Goal: Task Accomplishment & Management: Use online tool/utility

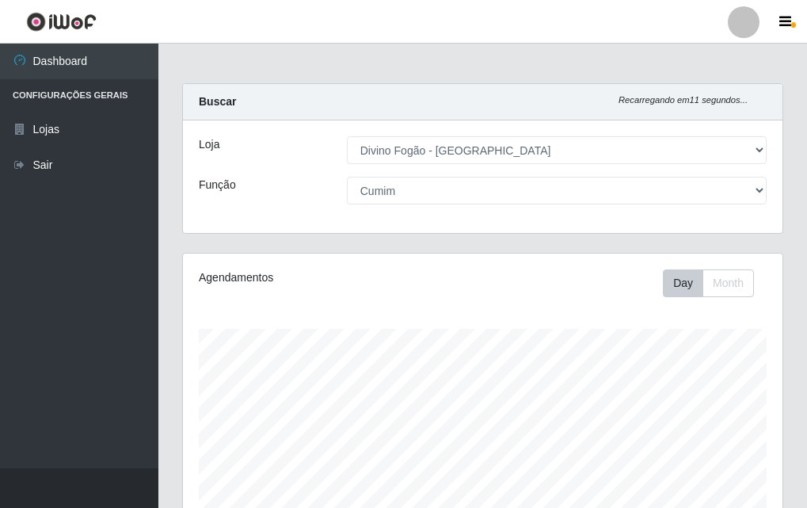
select select "499"
select select "17"
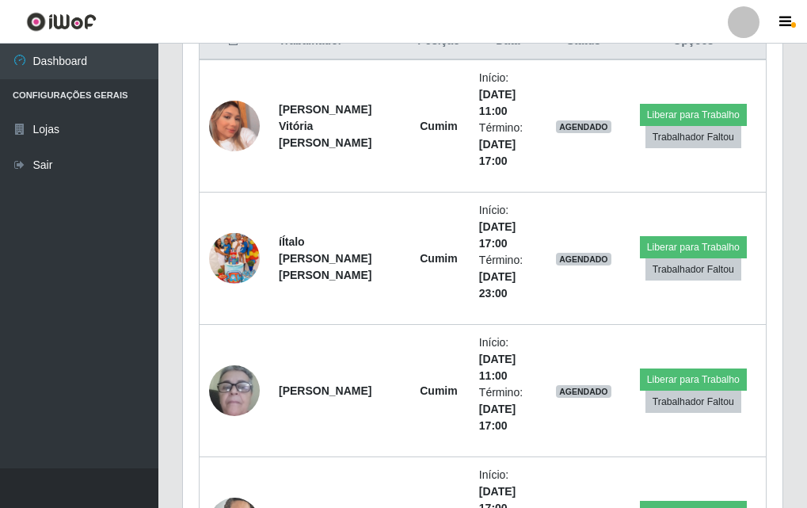
scroll to position [329, 600]
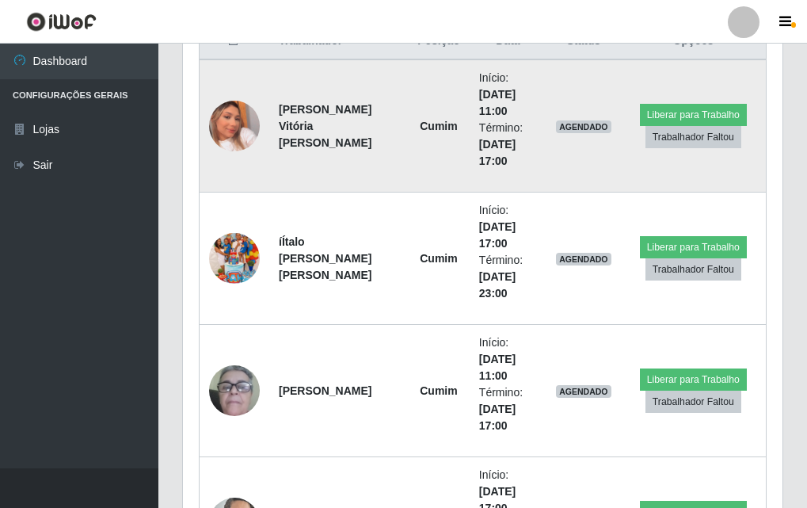
click at [235, 132] on img at bounding box center [234, 126] width 51 height 90
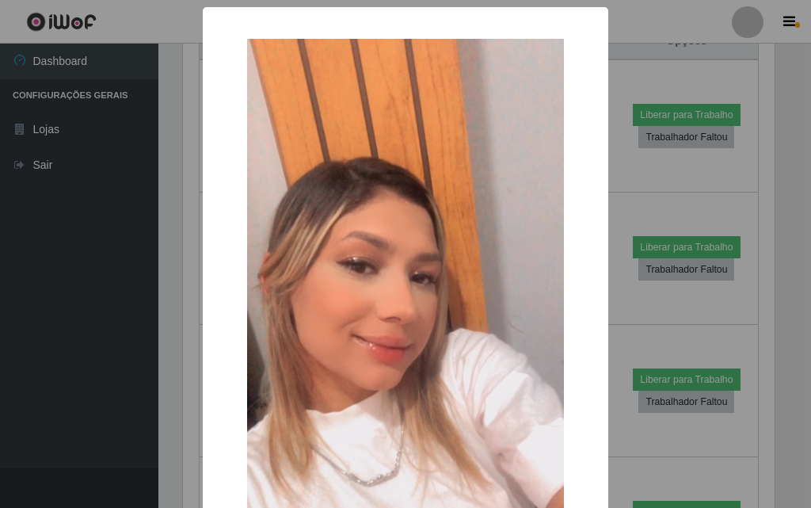
drag, startPoint x: 235, startPoint y: 132, endPoint x: 45, endPoint y: 238, distance: 217.4
click at [45, 238] on div "× OK Cancel" at bounding box center [405, 254] width 811 height 508
click at [70, 238] on div "× OK Cancel" at bounding box center [405, 254] width 811 height 508
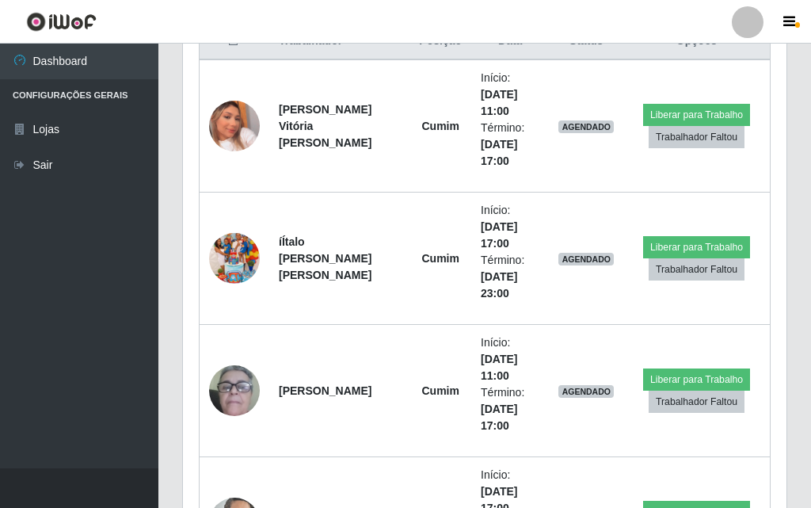
scroll to position [329, 600]
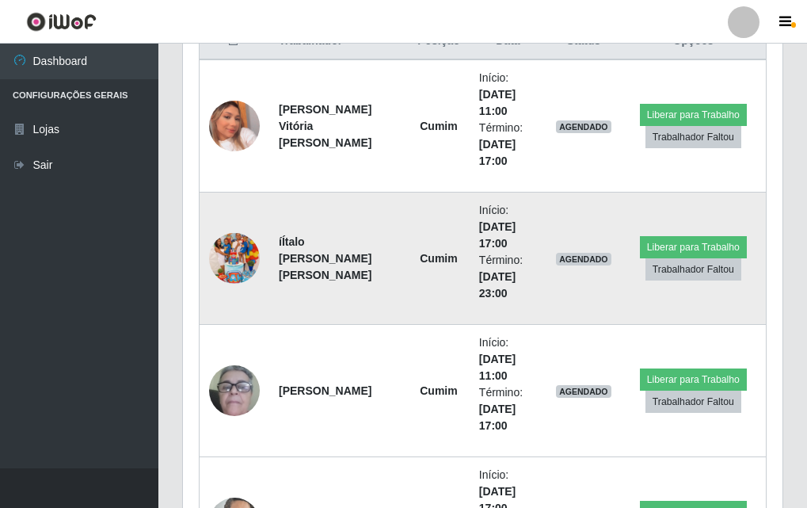
click at [228, 257] on img at bounding box center [234, 258] width 51 height 90
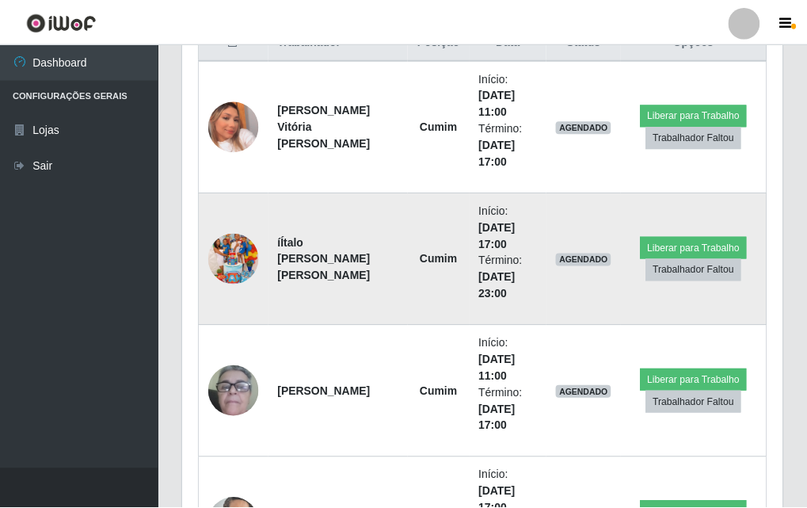
scroll to position [329, 592]
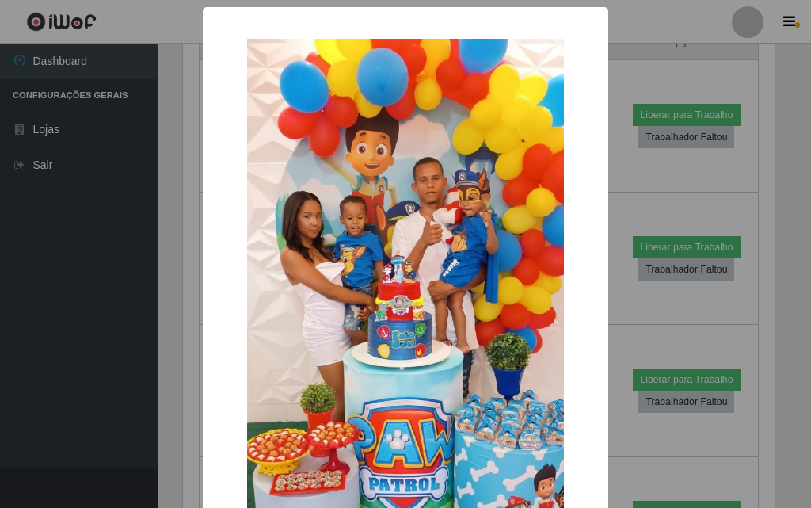
click at [94, 238] on div "× OK Cancel" at bounding box center [405, 254] width 811 height 508
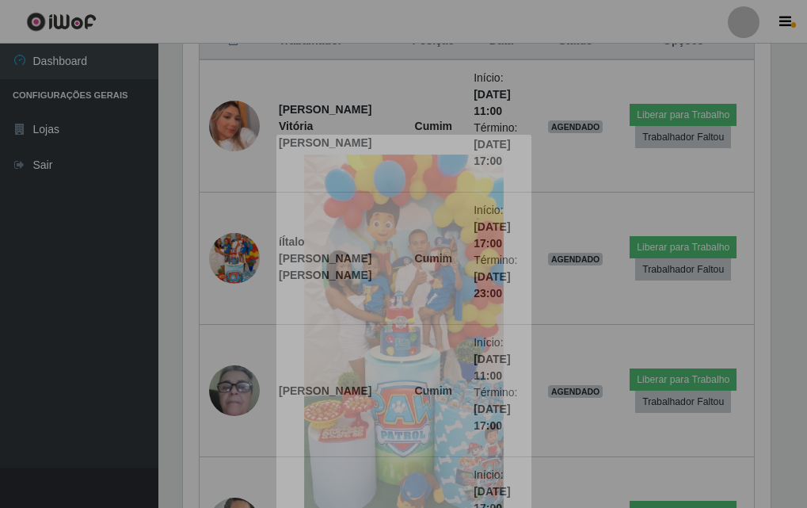
scroll to position [329, 600]
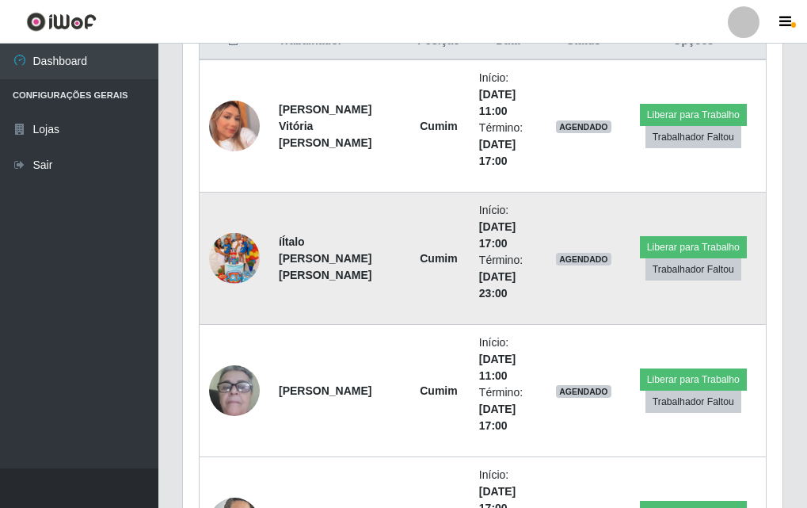
click at [246, 266] on img at bounding box center [234, 258] width 51 height 90
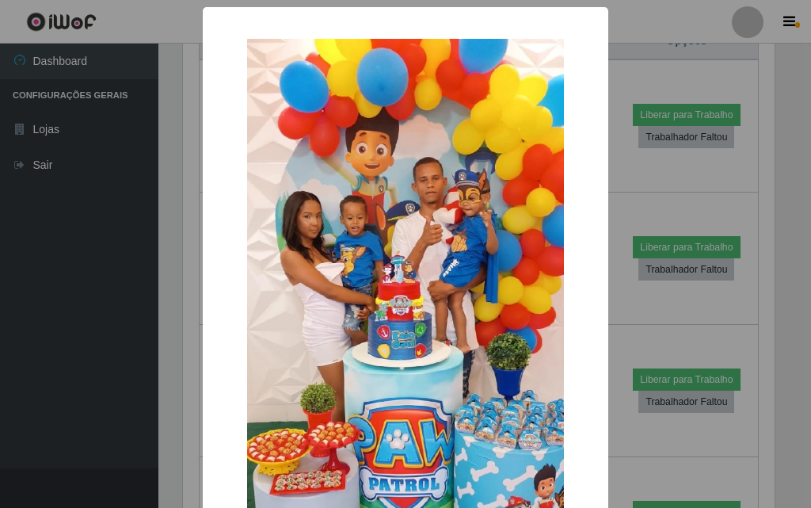
click at [169, 284] on div "× OK Cancel" at bounding box center [405, 254] width 811 height 508
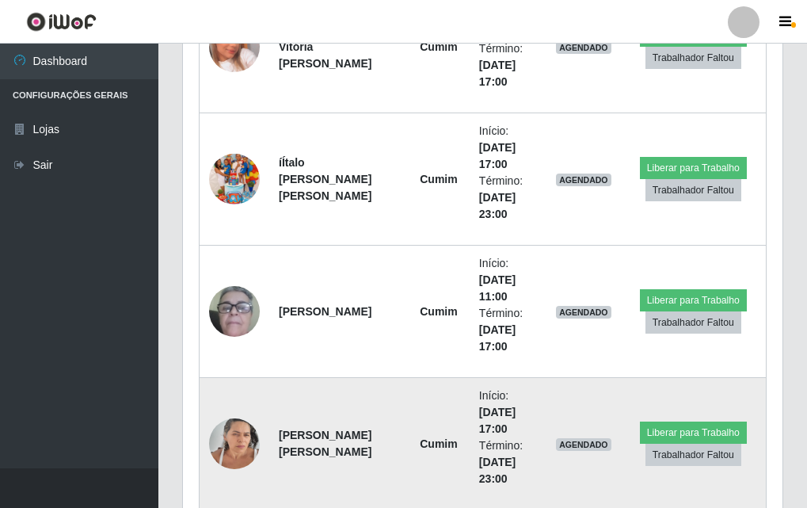
scroll to position [793, 0]
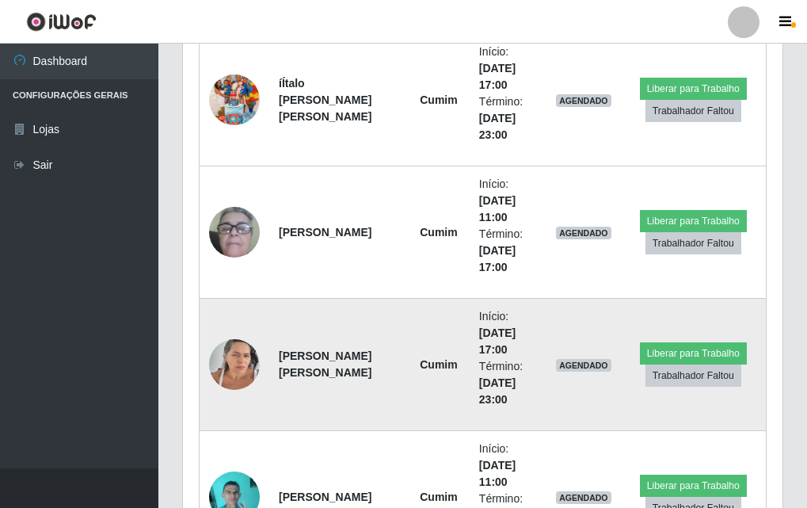
click at [221, 361] on img at bounding box center [234, 363] width 51 height 67
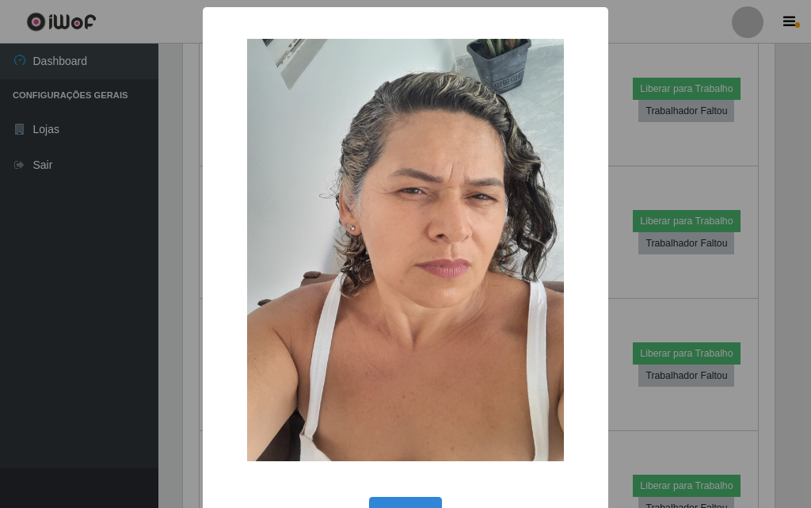
click at [115, 267] on div "× OK Cancel" at bounding box center [405, 254] width 811 height 508
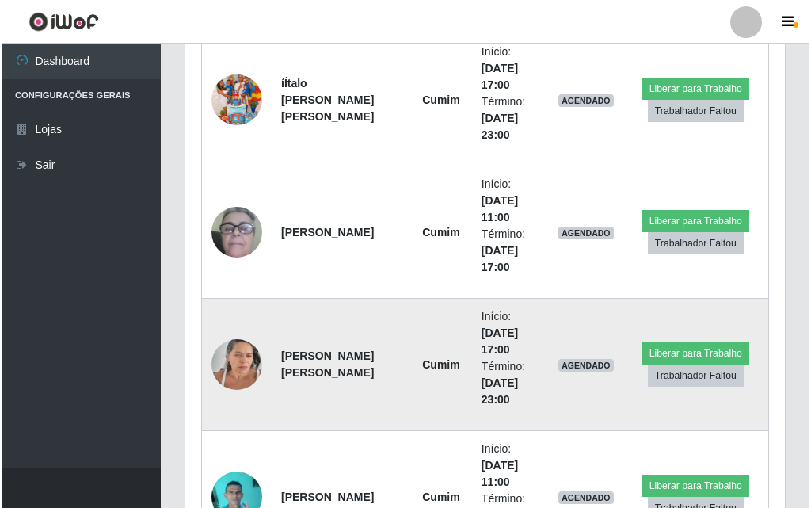
scroll to position [872, 0]
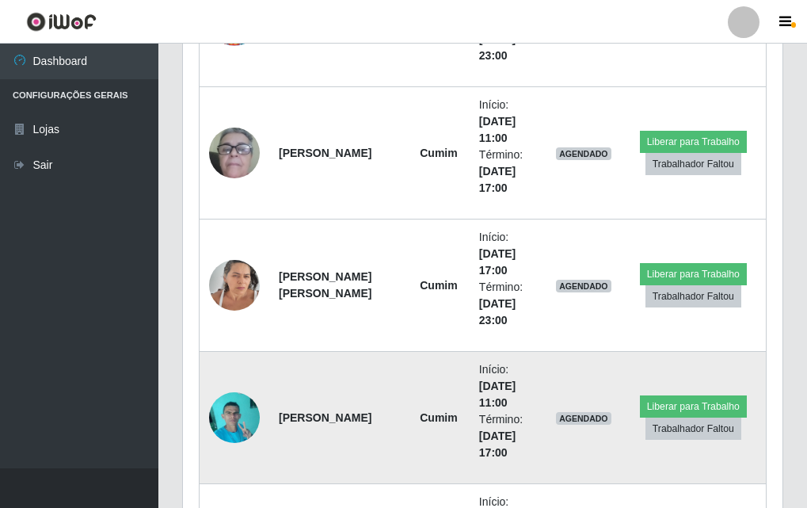
click at [227, 410] on img at bounding box center [234, 417] width 51 height 67
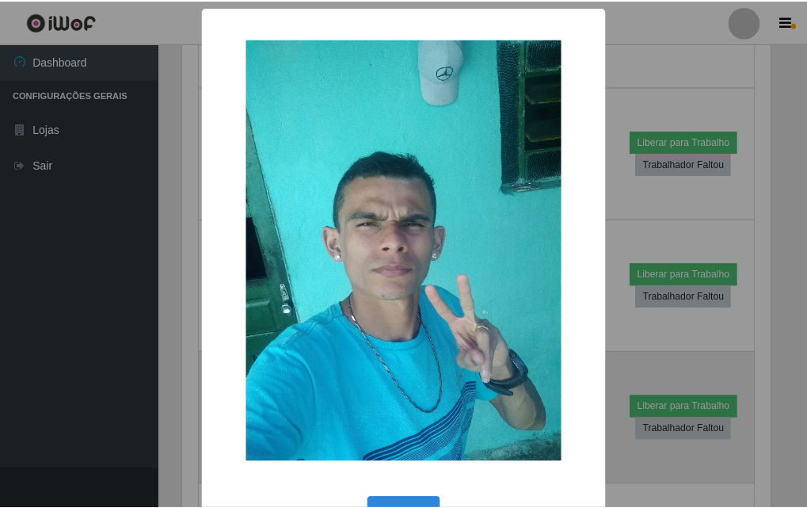
scroll to position [329, 592]
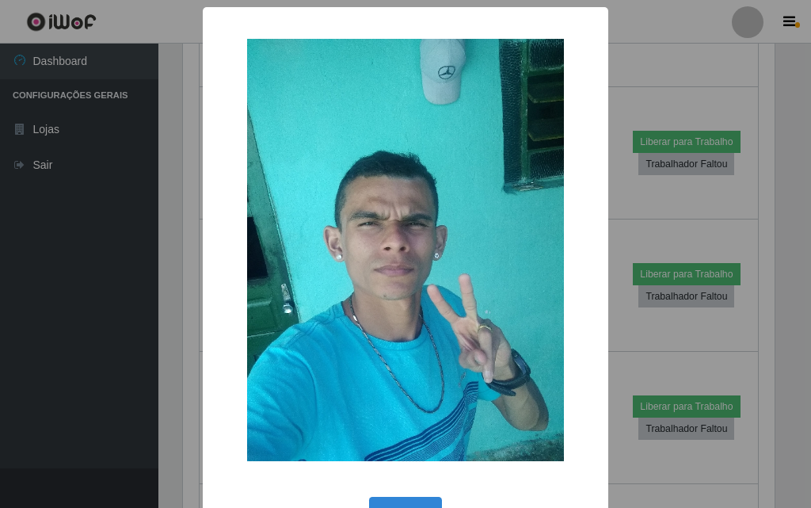
click at [104, 363] on div "× OK Cancel" at bounding box center [405, 254] width 811 height 508
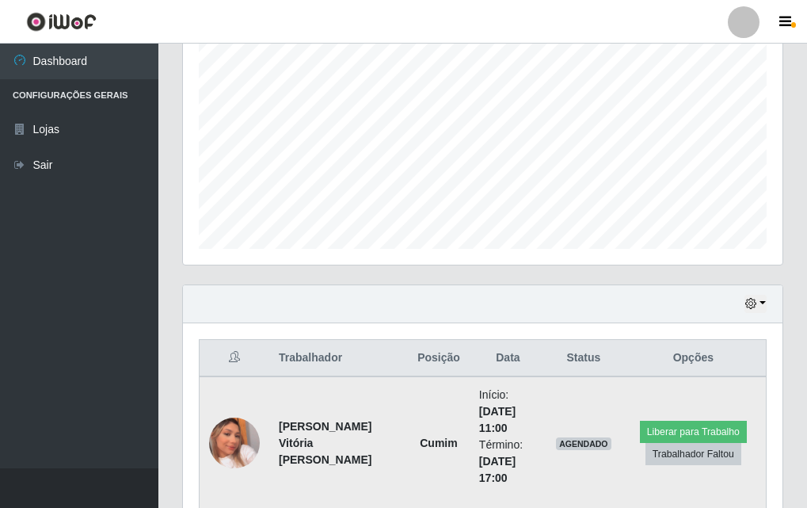
scroll to position [0, 0]
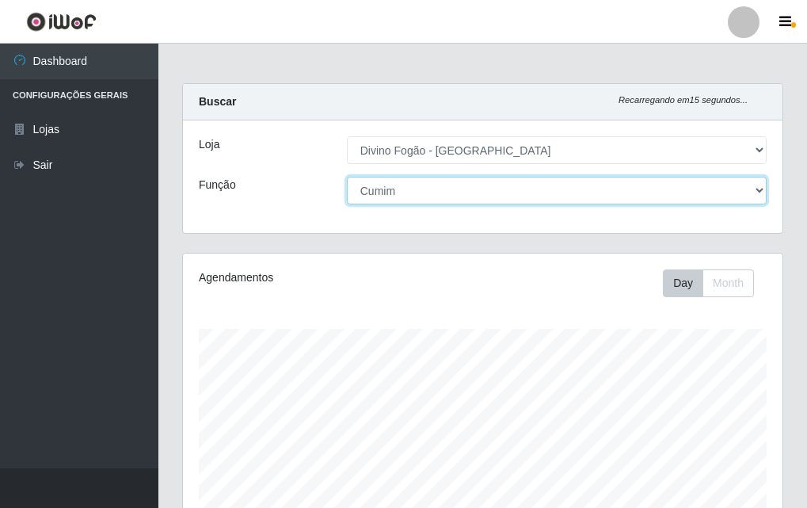
click at [494, 191] on select "[Selecione...] ASG ASG + ASG ++ Auxiliar de Cozinha Auxiliar de Cozinha + Auxil…" at bounding box center [557, 191] width 420 height 28
click at [347, 177] on select "[Selecione...] ASG ASG + ASG ++ Auxiliar de Cozinha Auxiliar de Cozinha + Auxil…" at bounding box center [557, 191] width 420 height 28
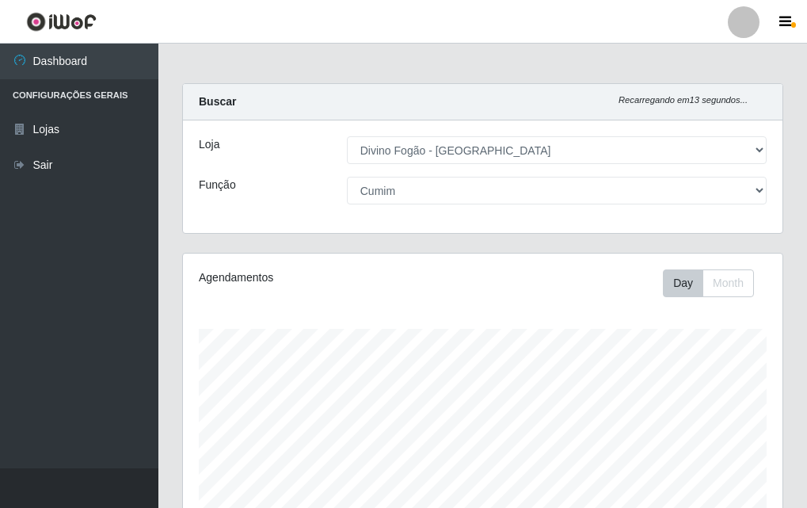
click at [376, 294] on div "Agendamentos" at bounding box center [310, 283] width 246 height 28
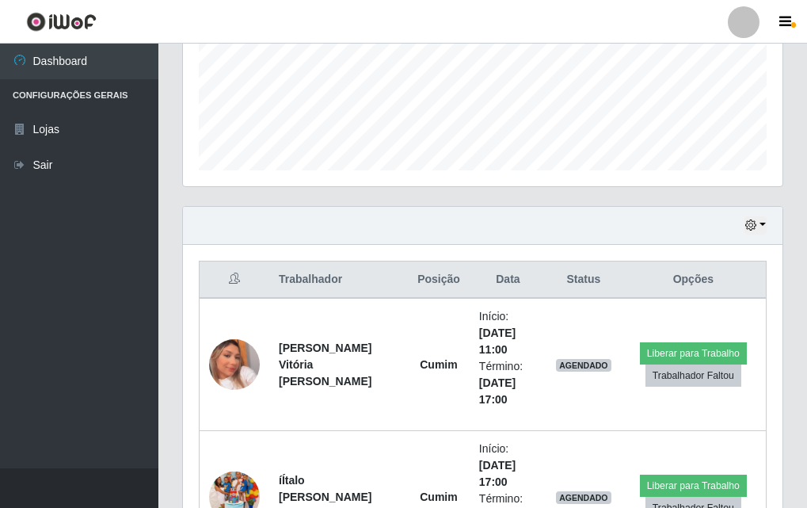
scroll to position [792, 0]
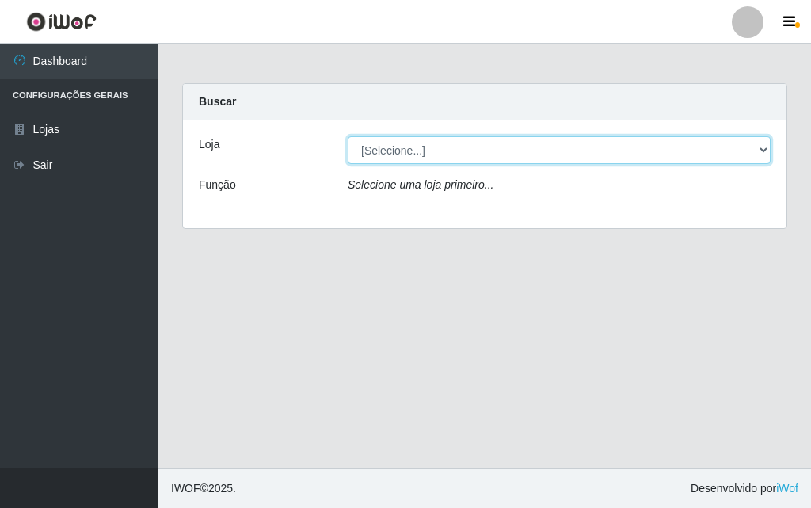
click at [380, 156] on select "[Selecione...] Divino Fogão - [GEOGRAPHIC_DATA]" at bounding box center [559, 150] width 423 height 28
select select "499"
click at [348, 136] on select "[Selecione...] Divino Fogão - [GEOGRAPHIC_DATA]" at bounding box center [559, 150] width 423 height 28
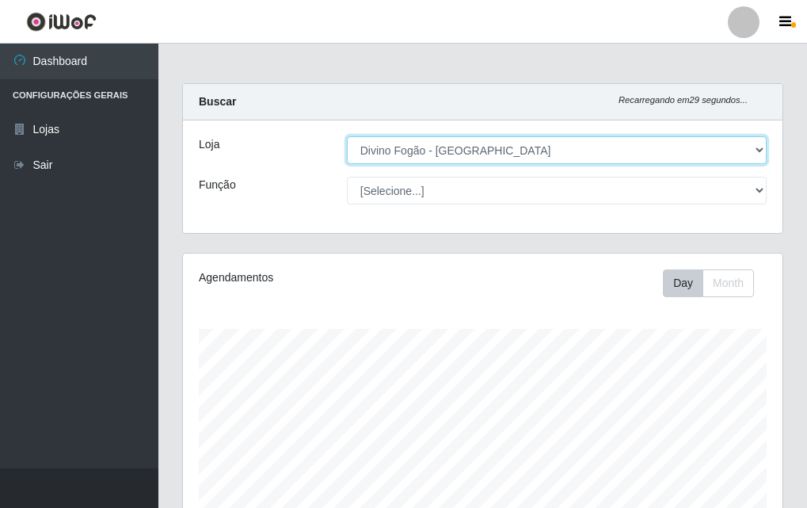
scroll to position [329, 600]
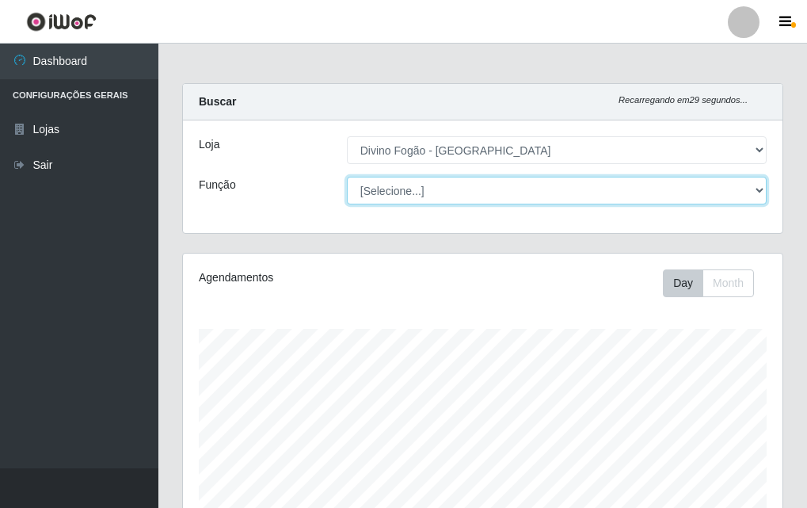
click at [406, 197] on select "[Selecione...] ASG ASG + ASG ++ Auxiliar de Cozinha Auxiliar de Cozinha + Auxil…" at bounding box center [557, 191] width 420 height 28
click at [347, 177] on select "[Selecione...] ASG ASG + ASG ++ Auxiliar de Cozinha Auxiliar de Cozinha + Auxil…" at bounding box center [557, 191] width 420 height 28
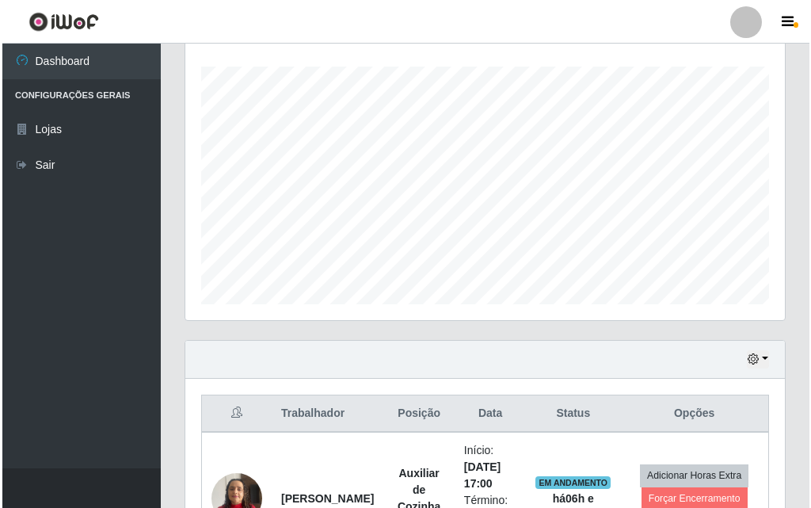
scroll to position [395, 0]
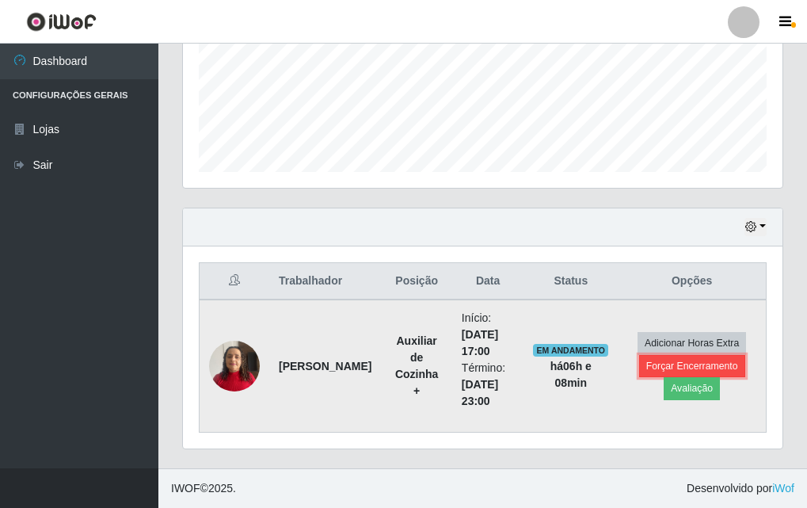
drag, startPoint x: 663, startPoint y: 365, endPoint x: 649, endPoint y: 364, distance: 14.4
click at [649, 364] on button "Forçar Encerramento" at bounding box center [692, 366] width 106 height 22
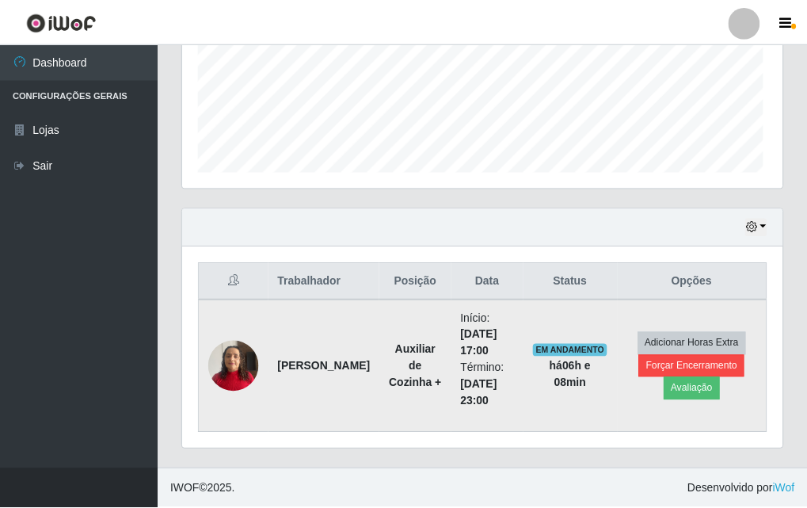
scroll to position [329, 592]
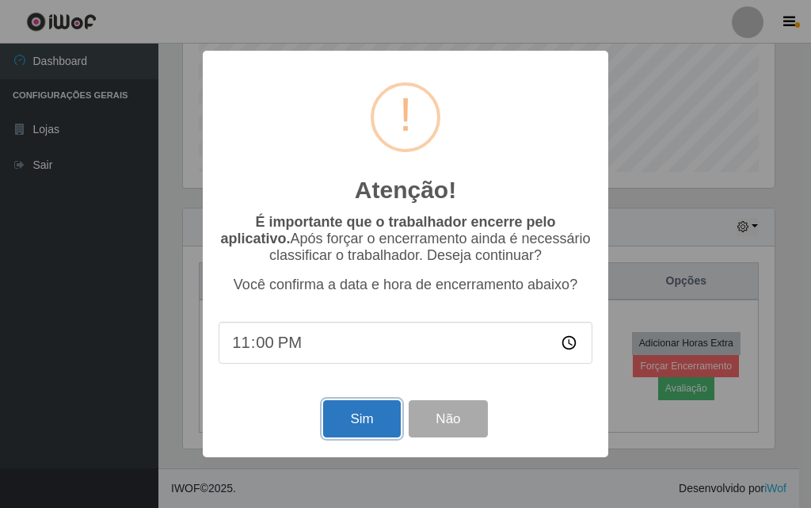
click at [351, 426] on button "Sim" at bounding box center [361, 418] width 77 height 37
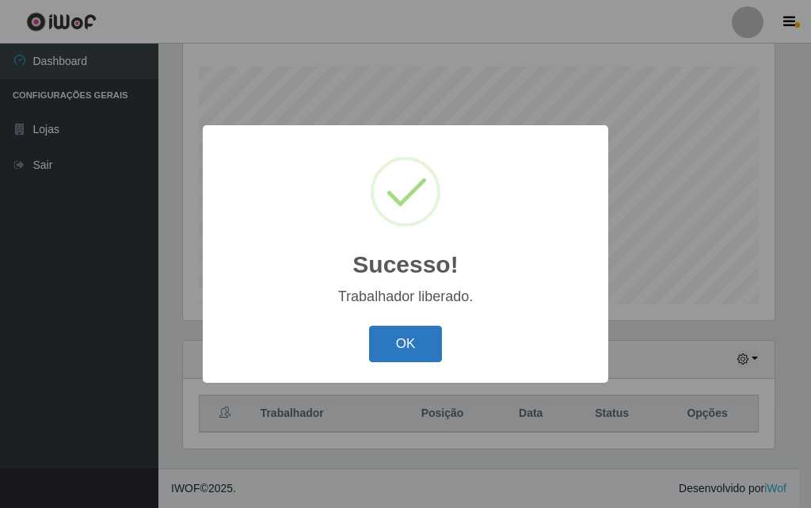
click at [413, 346] on button "OK" at bounding box center [406, 344] width 74 height 37
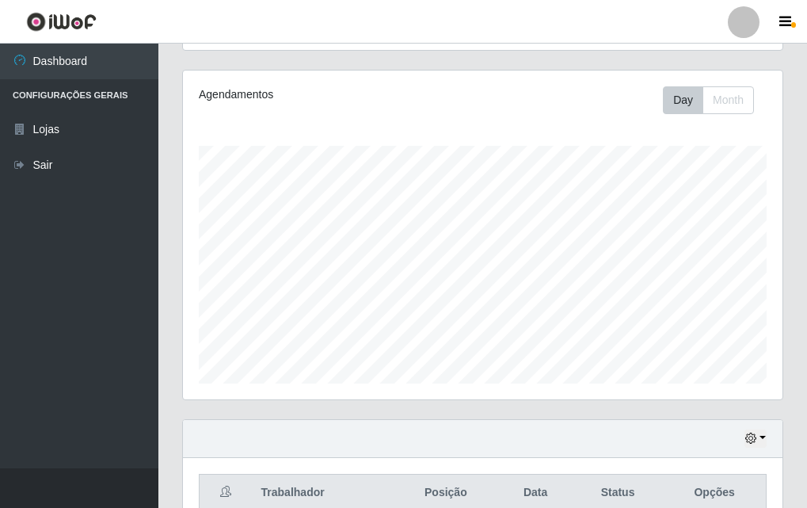
scroll to position [0, 0]
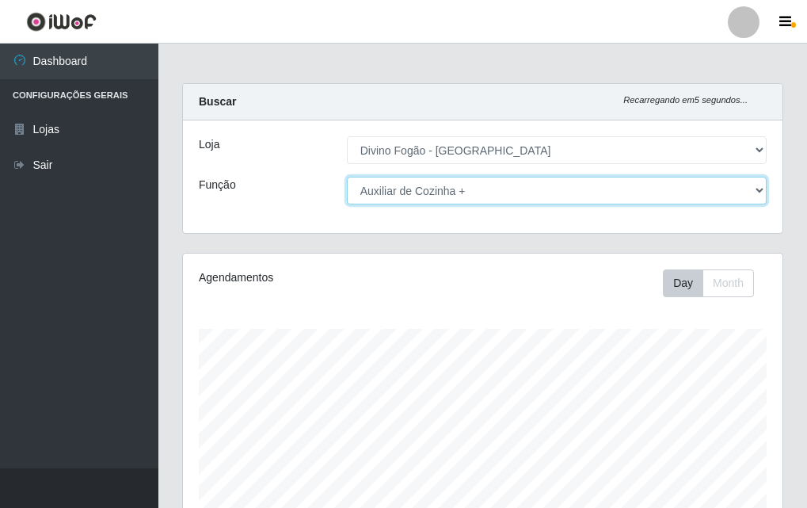
drag, startPoint x: 503, startPoint y: 186, endPoint x: 498, endPoint y: 199, distance: 13.5
click at [503, 191] on select "[Selecione...] ASG ASG + ASG ++ Auxiliar de Cozinha Auxiliar de Cozinha + Auxil…" at bounding box center [557, 191] width 420 height 28
click at [347, 177] on select "[Selecione...] ASG ASG + ASG ++ Auxiliar de Cozinha Auxiliar de Cozinha + Auxil…" at bounding box center [557, 191] width 420 height 28
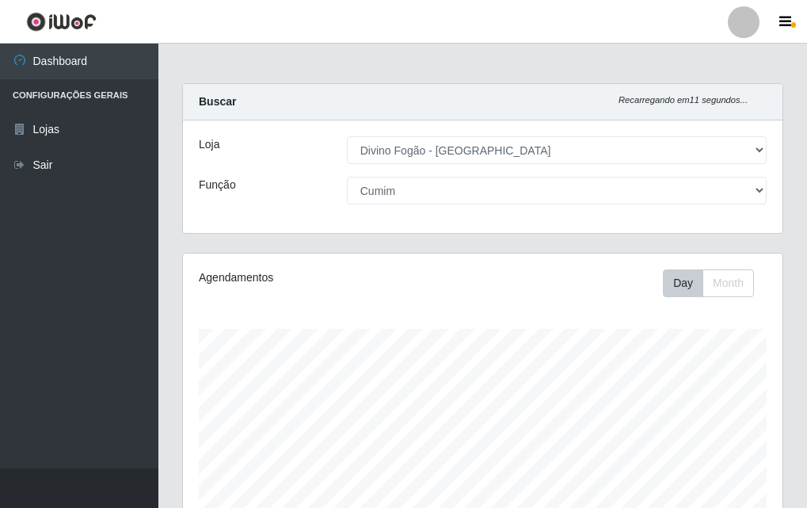
click at [501, 297] on div "Agendamentos Day Month" at bounding box center [483, 418] width 600 height 329
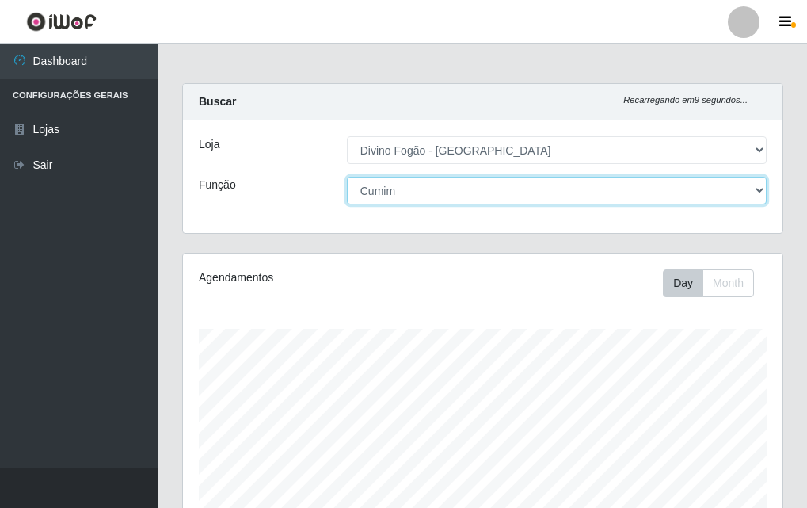
drag, startPoint x: 490, startPoint y: 181, endPoint x: 490, endPoint y: 190, distance: 8.7
click at [490, 182] on select "[Selecione...] ASG ASG + ASG ++ Auxiliar de Cozinha Auxiliar de Cozinha + Auxil…" at bounding box center [557, 191] width 420 height 28
select select "91"
click at [347, 177] on select "[Selecione...] ASG ASG + ASG ++ Auxiliar de Cozinha Auxiliar de Cozinha + Auxil…" at bounding box center [557, 191] width 420 height 28
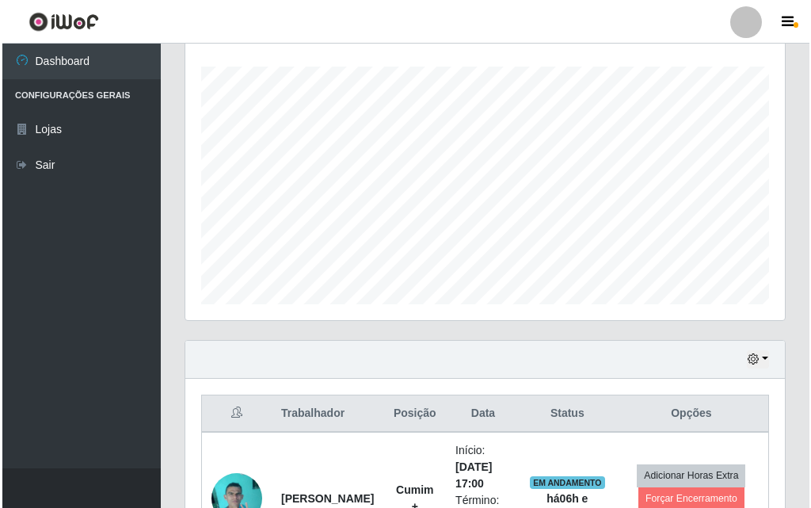
scroll to position [395, 0]
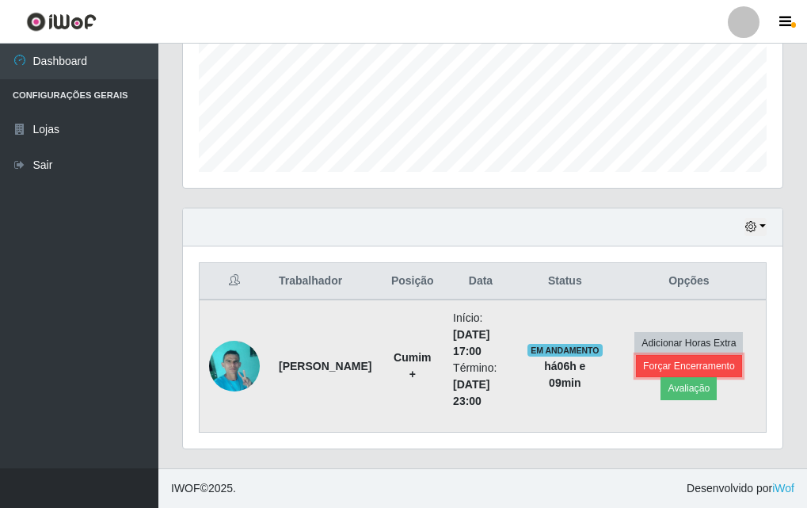
click at [689, 359] on button "Forçar Encerramento" at bounding box center [689, 366] width 106 height 22
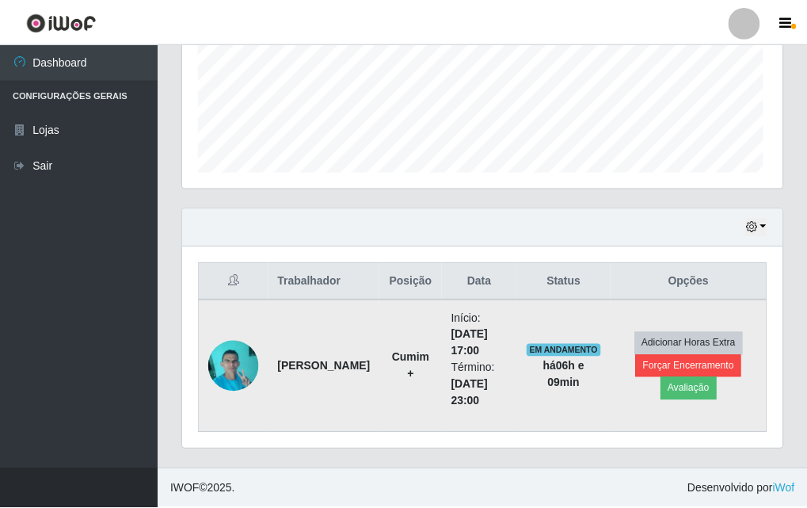
scroll to position [329, 592]
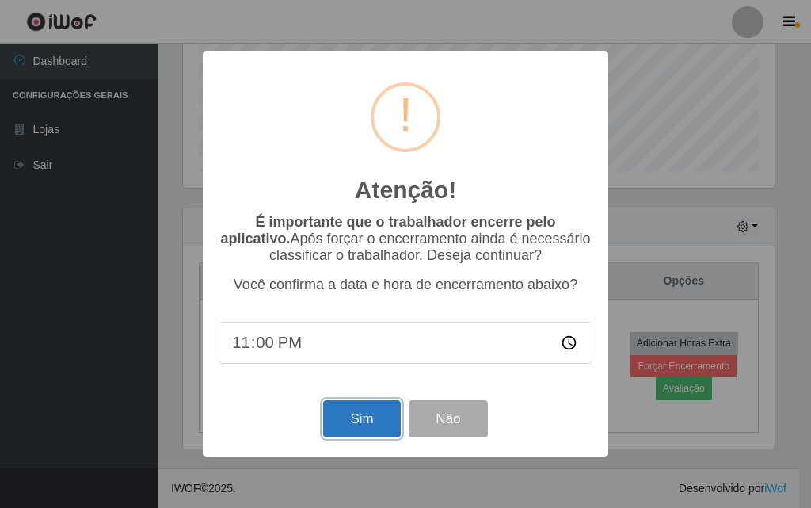
drag, startPoint x: 357, startPoint y: 425, endPoint x: 335, endPoint y: 417, distance: 22.8
click at [349, 422] on button "Sim" at bounding box center [361, 418] width 77 height 37
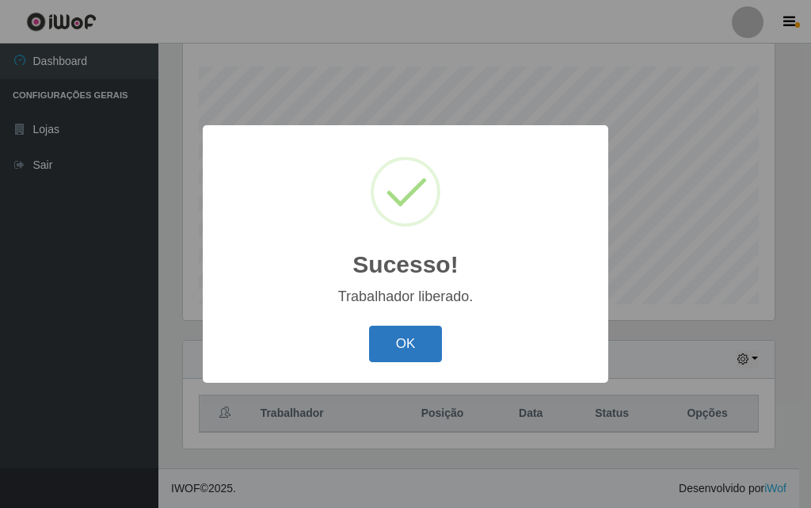
click at [395, 337] on button "OK" at bounding box center [406, 344] width 74 height 37
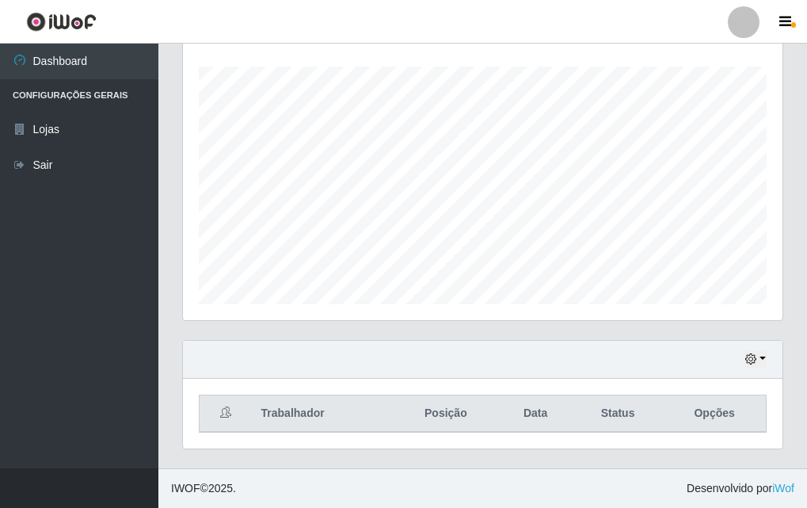
scroll to position [0, 0]
